Goal: Information Seeking & Learning: Learn about a topic

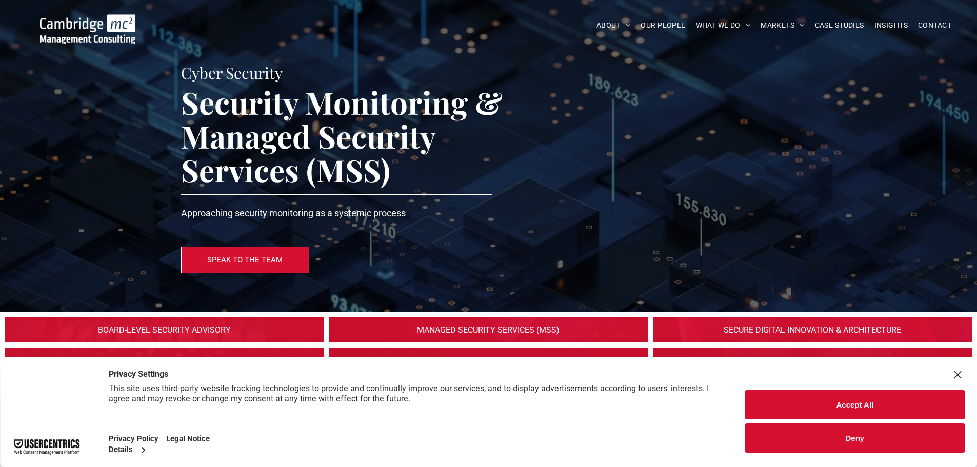
click at [816, 408] on button "Accept All" at bounding box center [855, 404] width 220 height 29
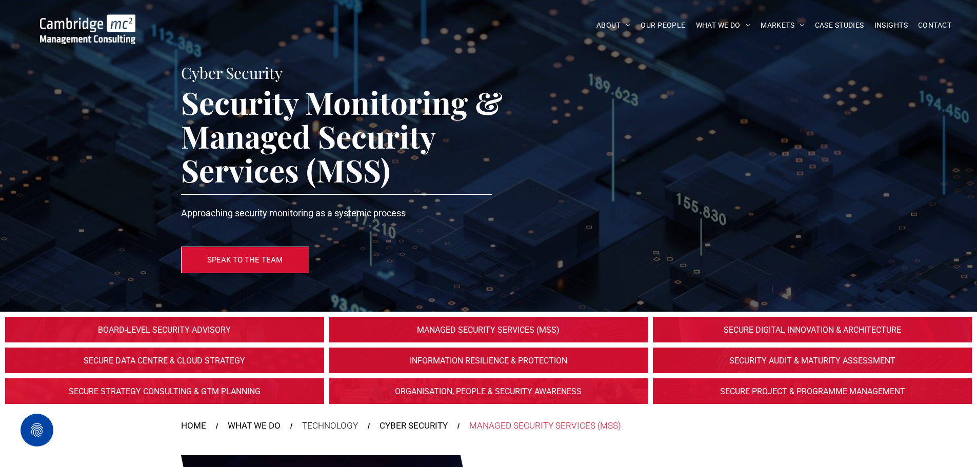
click at [216, 392] on link at bounding box center [164, 391] width 338 height 27
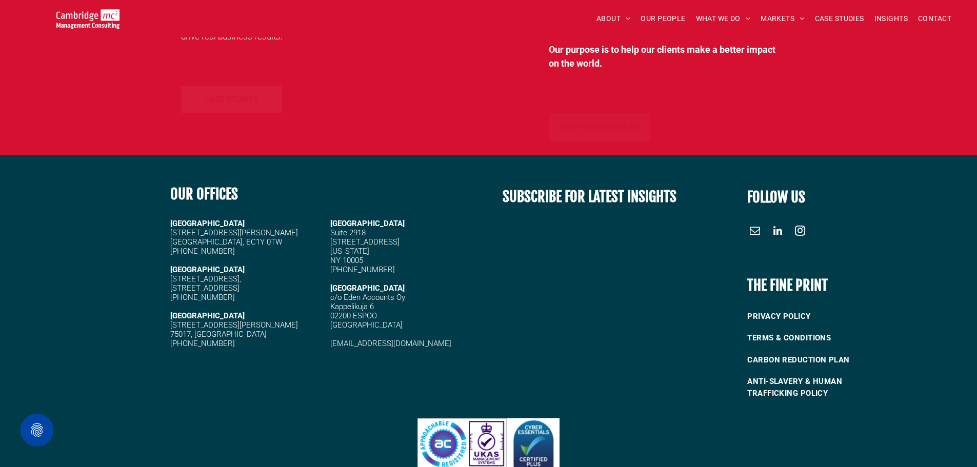
scroll to position [4751, 0]
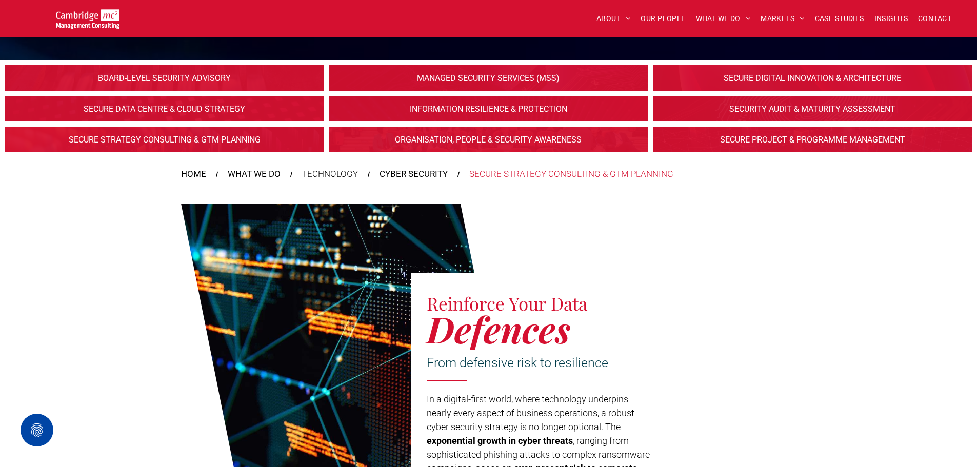
scroll to position [256, 0]
